Goal: Information Seeking & Learning: Learn about a topic

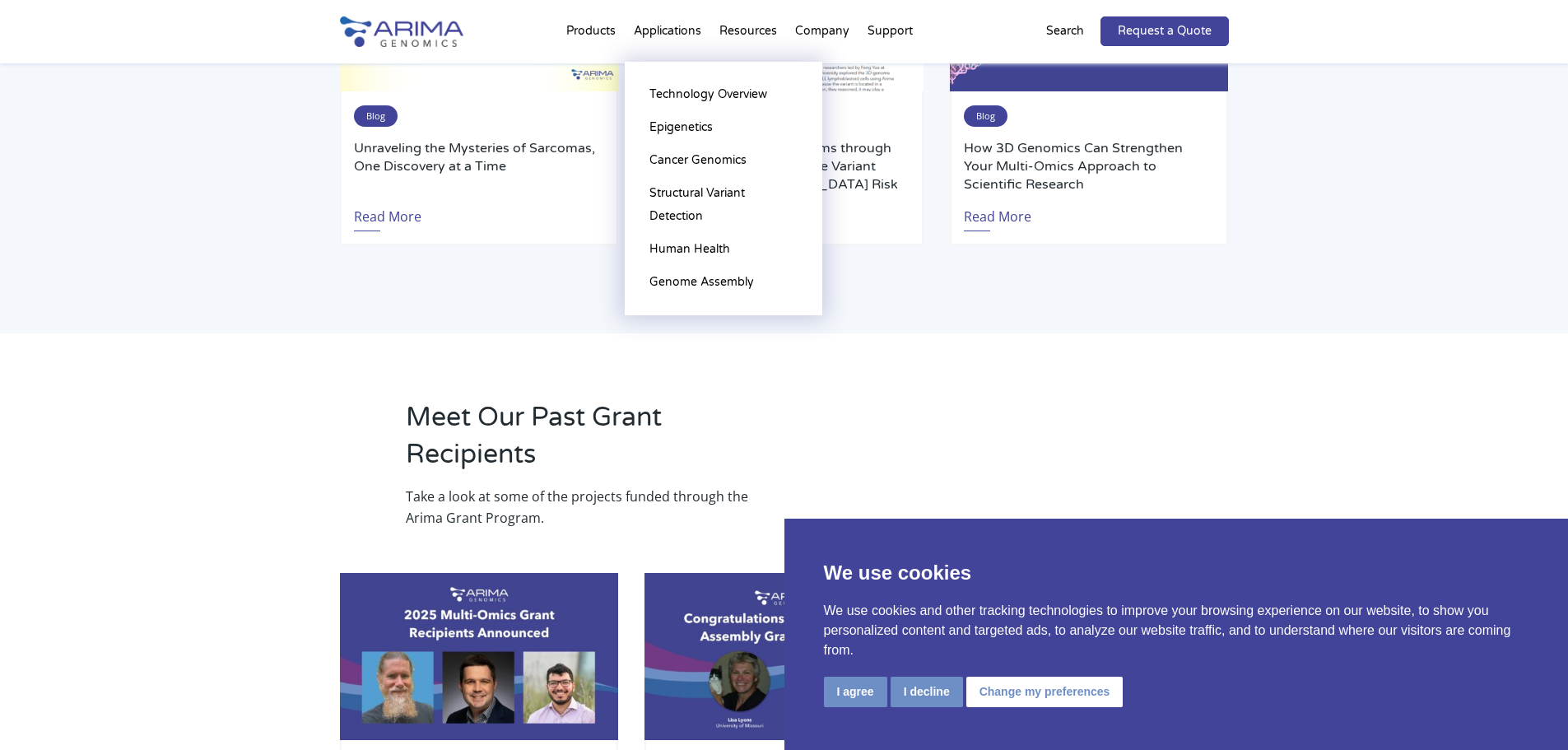
scroll to position [1518, 0]
click at [685, 246] on link "Human Health" at bounding box center [724, 249] width 165 height 33
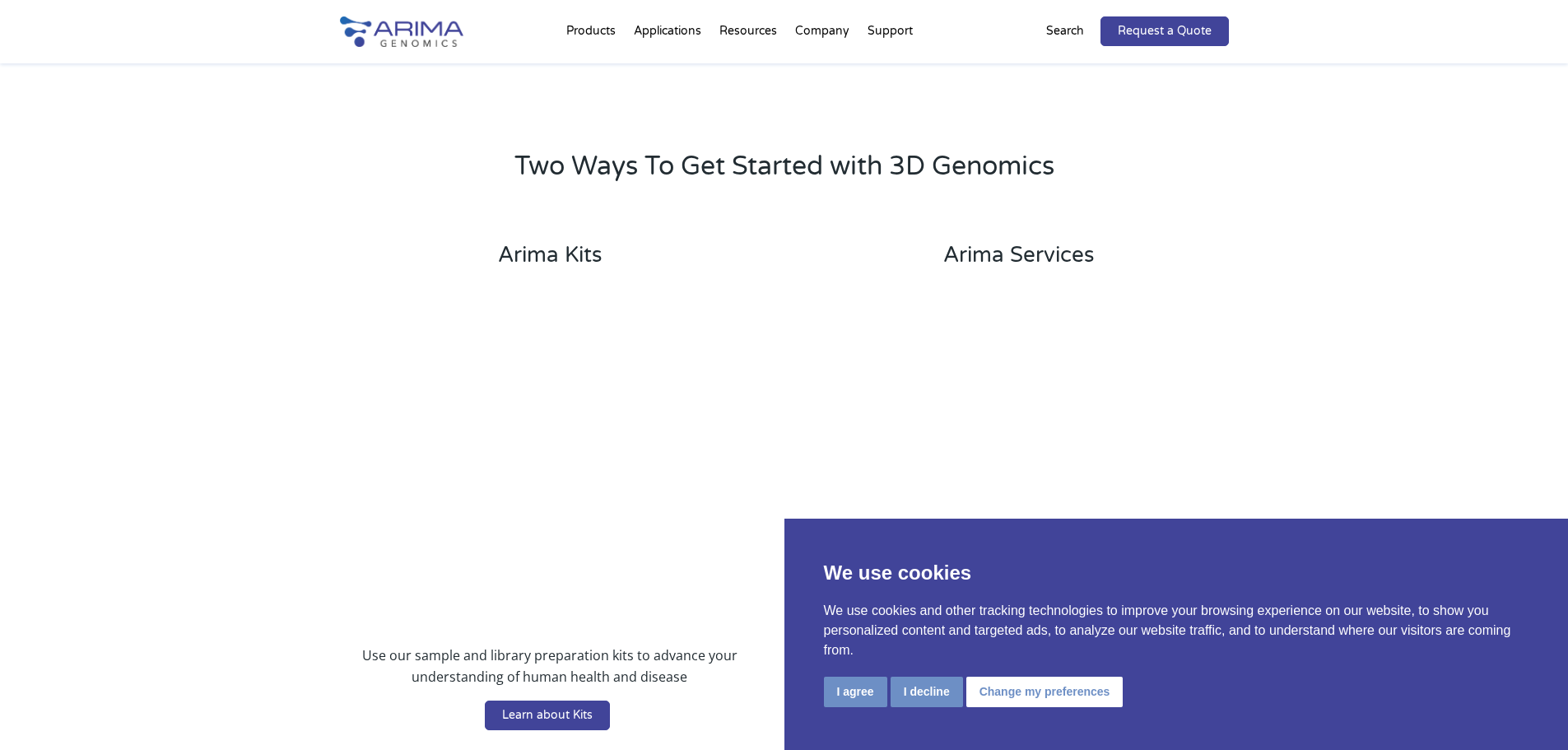
scroll to position [2478, 0]
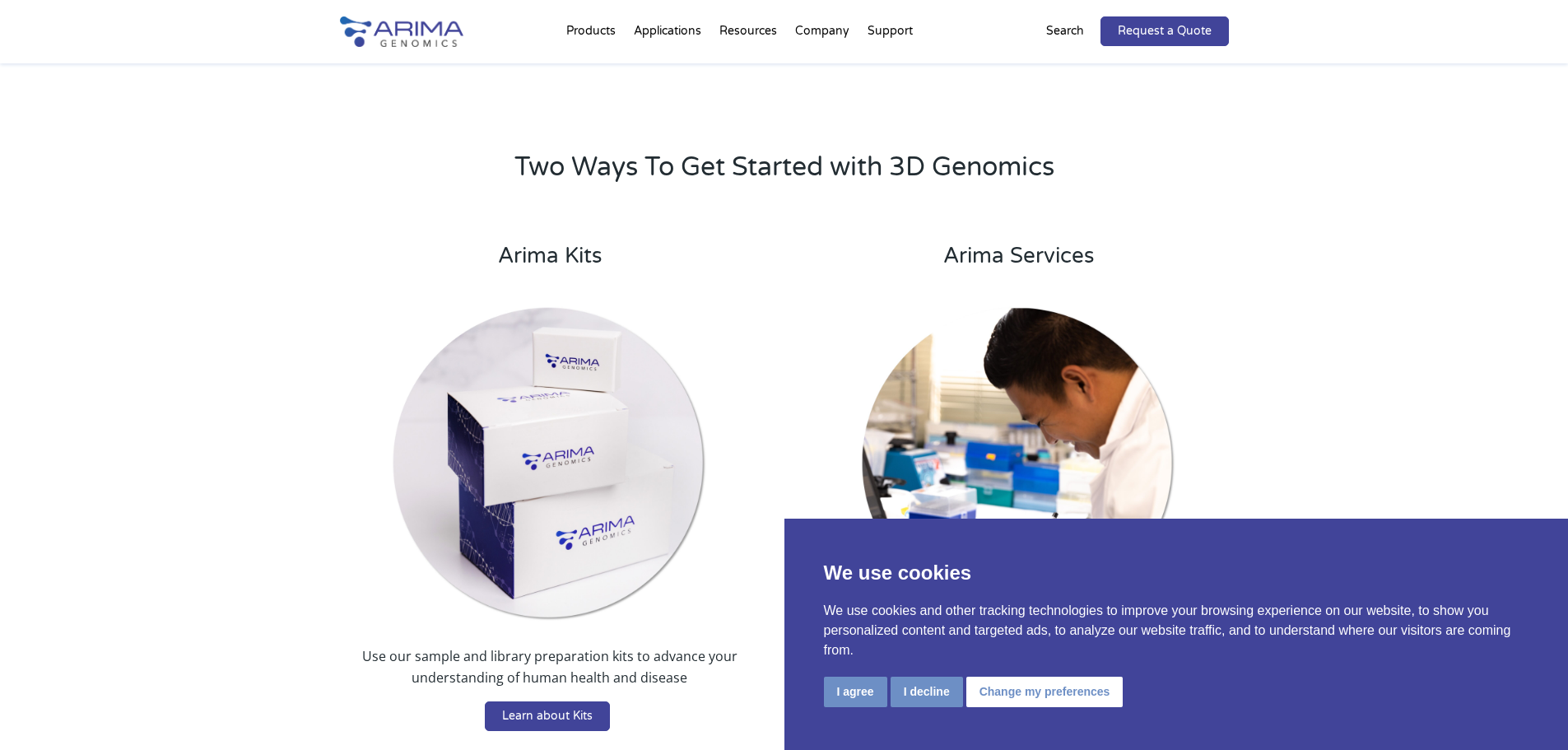
click at [407, 26] on img at bounding box center [401, 31] width 124 height 30
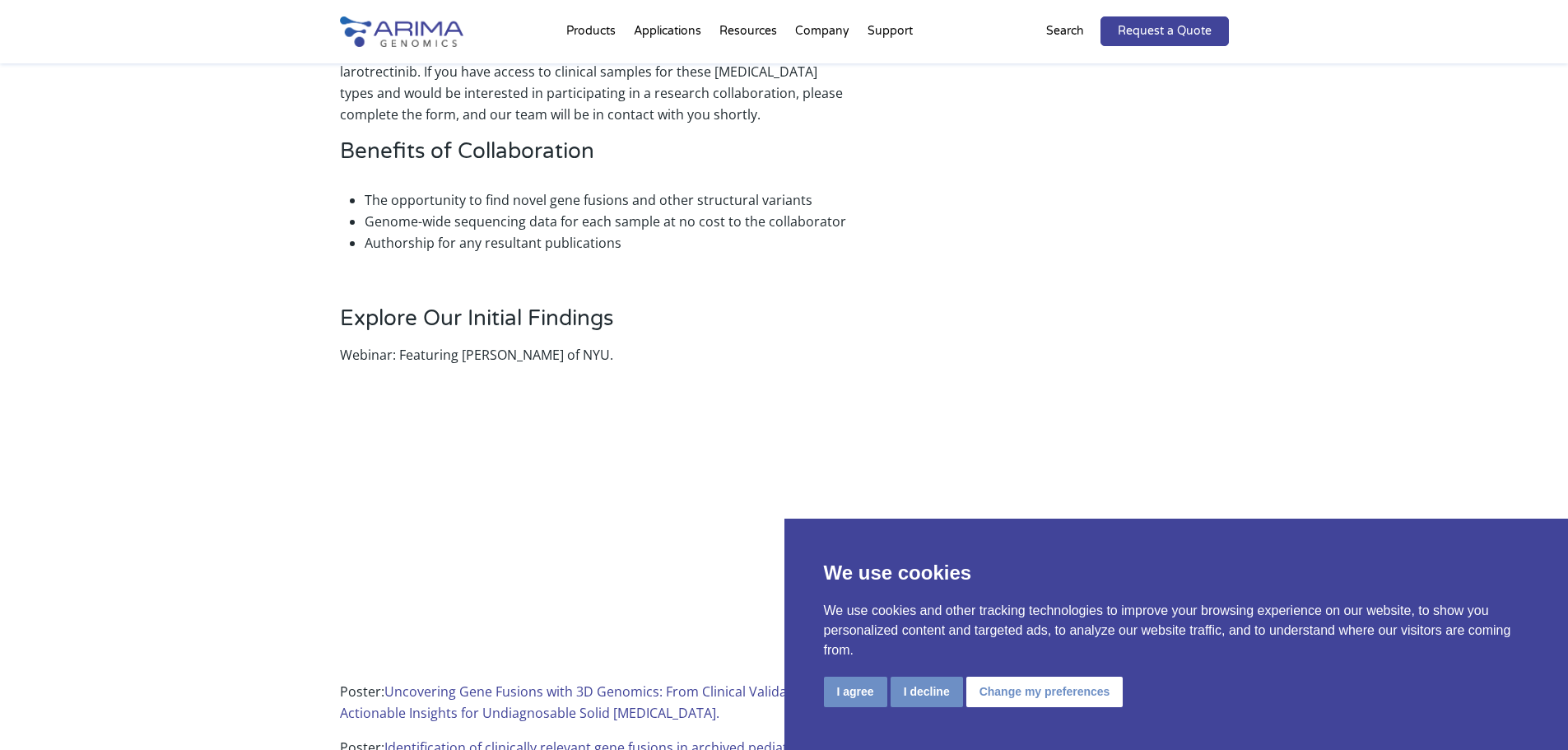
scroll to position [799, 0]
